Goal: Task Accomplishment & Management: Complete application form

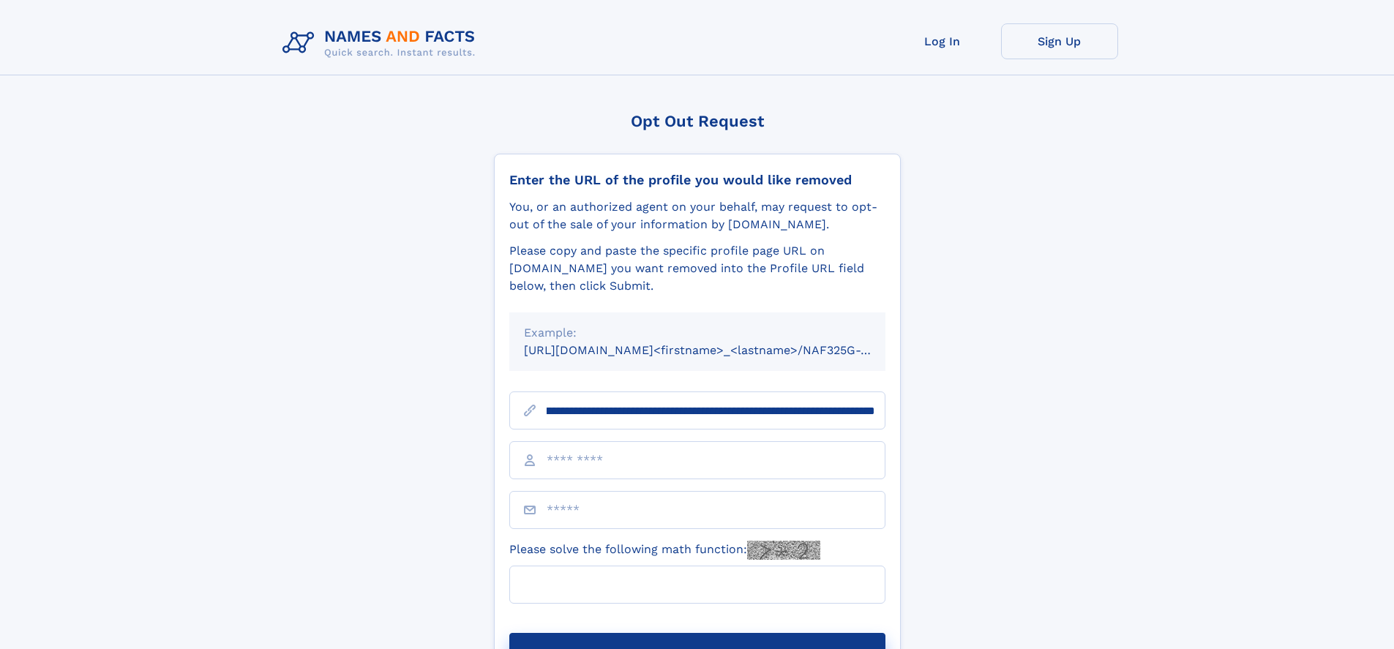
scroll to position [0, 174]
type input "**********"
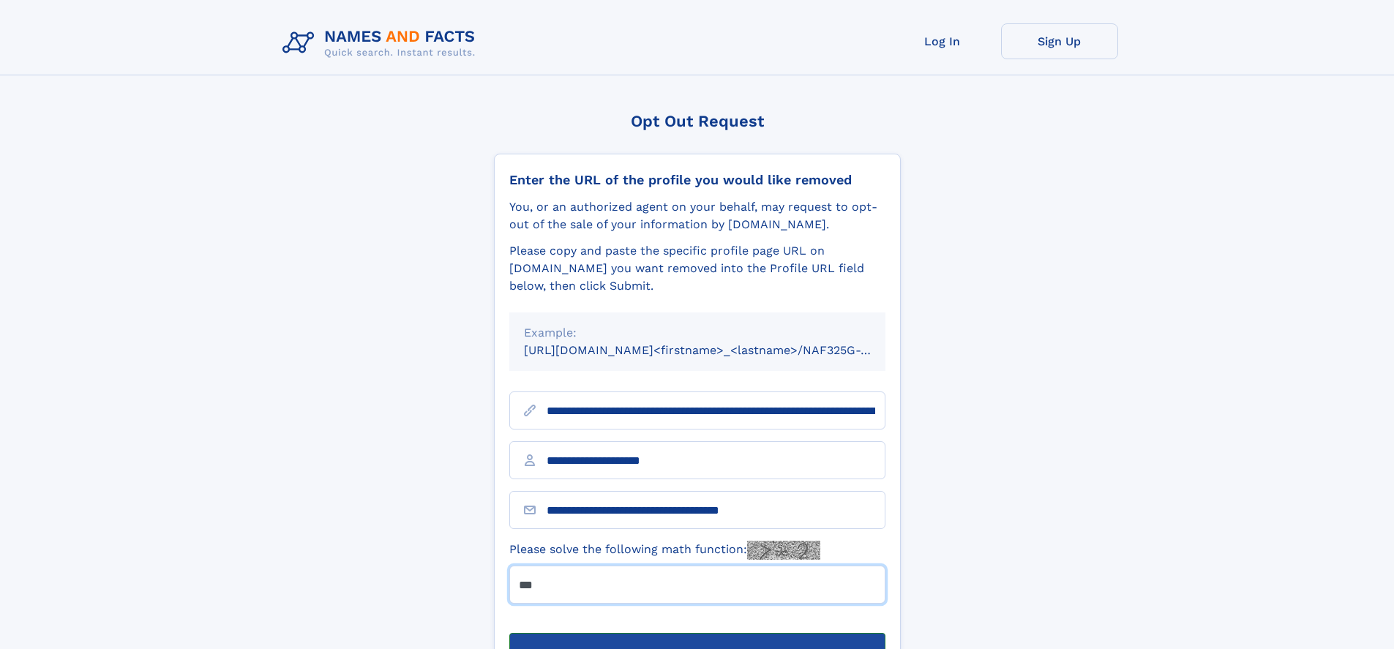
type input "***"
click at [697, 633] on button "Submit Opt Out Request" at bounding box center [697, 656] width 376 height 47
